Goal: Information Seeking & Learning: Understand process/instructions

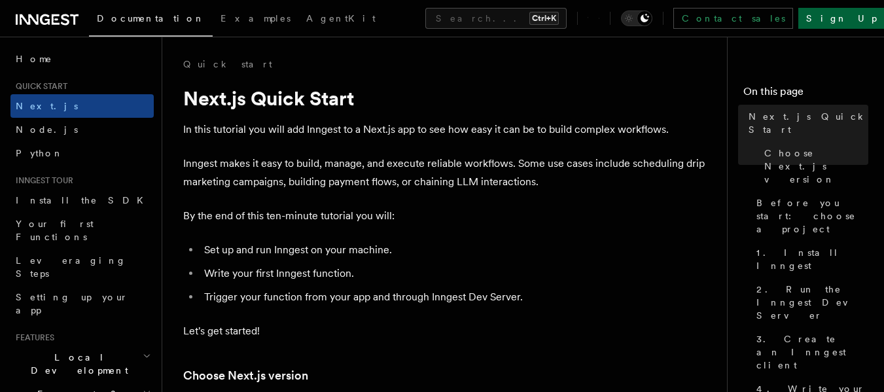
click at [860, 24] on link "Sign Up" at bounding box center [841, 18] width 86 height 21
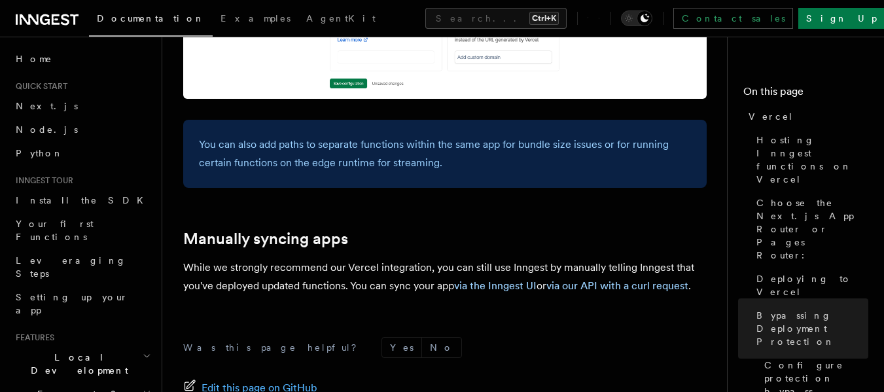
scroll to position [2203, 0]
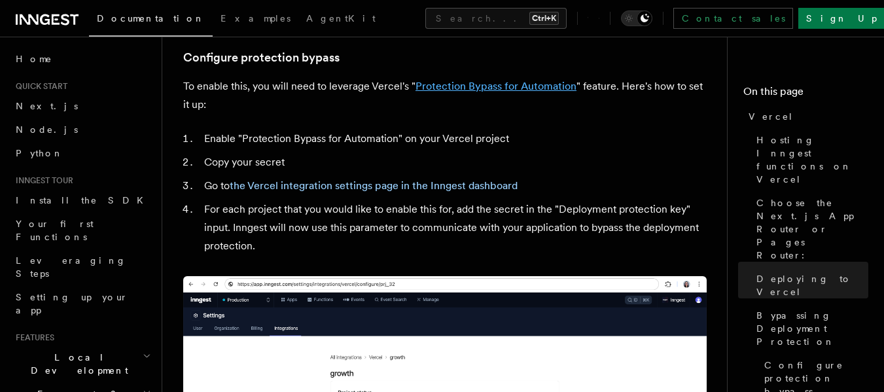
scroll to position [1203, 0]
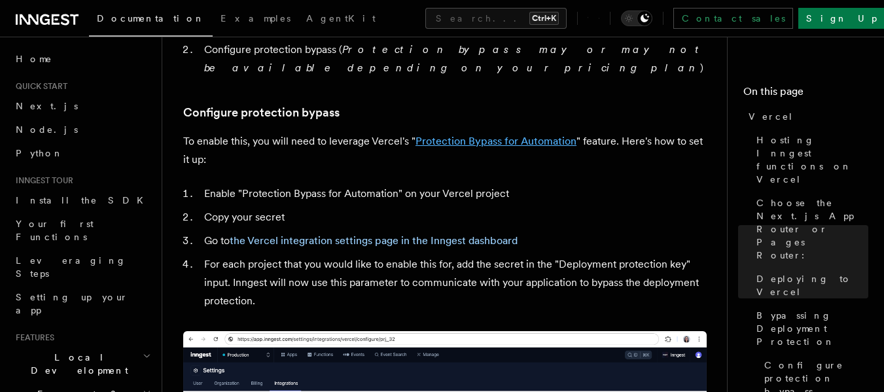
click at [490, 135] on link "Protection Bypass for Automation" at bounding box center [495, 141] width 161 height 12
